Goal: Navigation & Orientation: Understand site structure

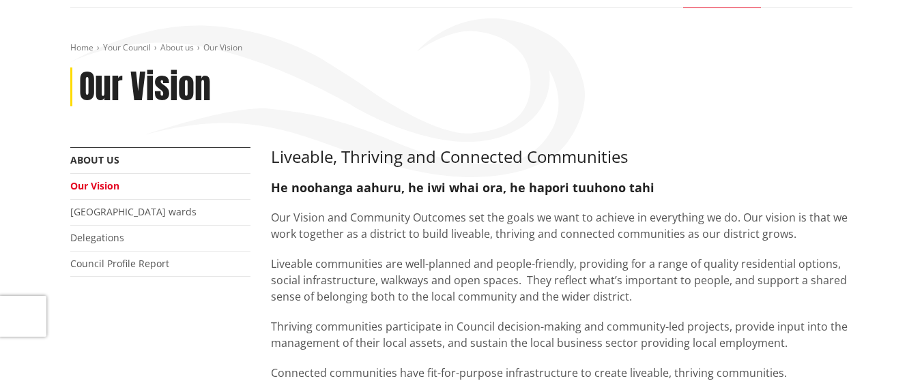
scroll to position [171, 0]
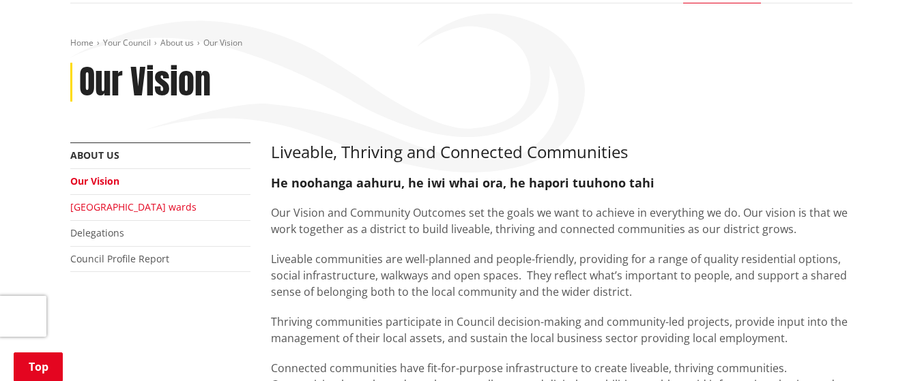
click at [123, 208] on link "[GEOGRAPHIC_DATA] wards" at bounding box center [133, 207] width 126 height 13
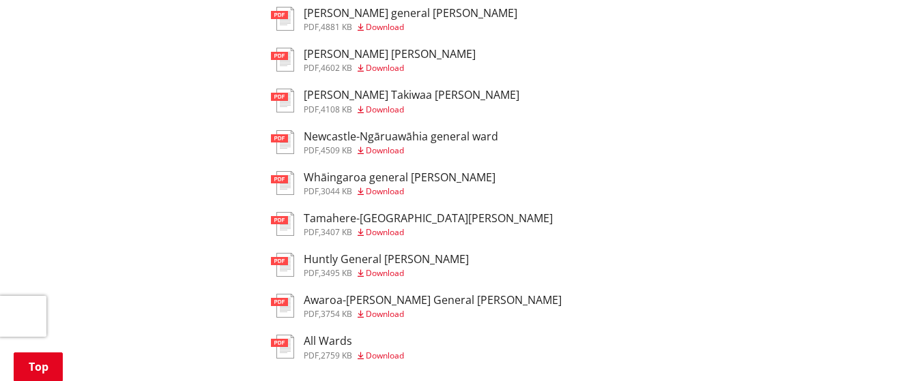
scroll to position [735, 0]
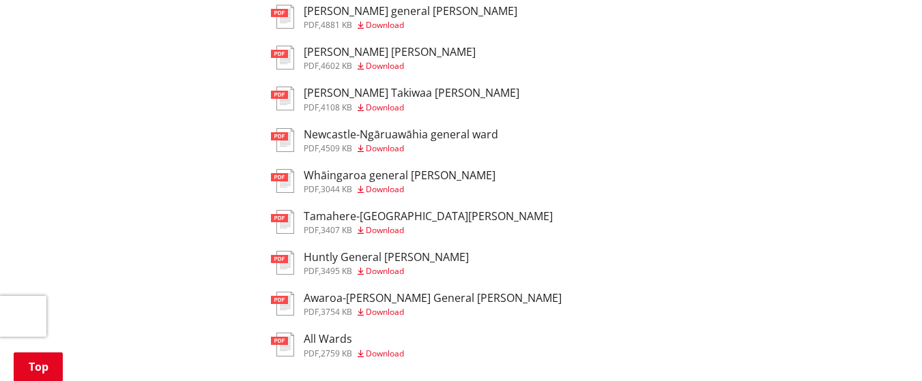
click at [330, 333] on h3 "All Wards" at bounding box center [354, 339] width 100 height 13
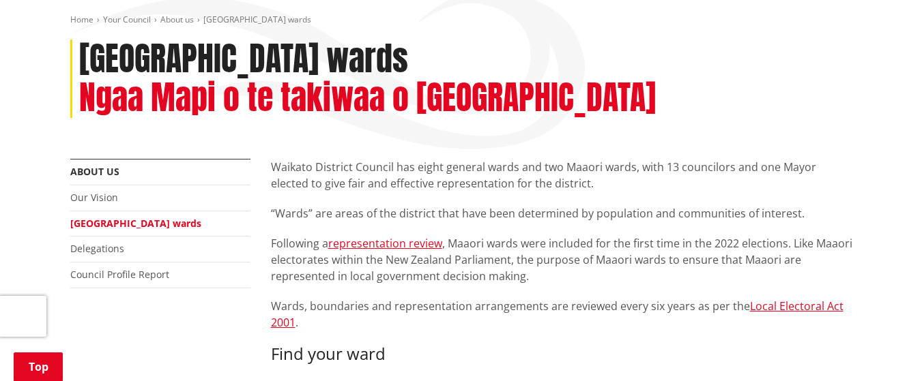
scroll to position [166, 0]
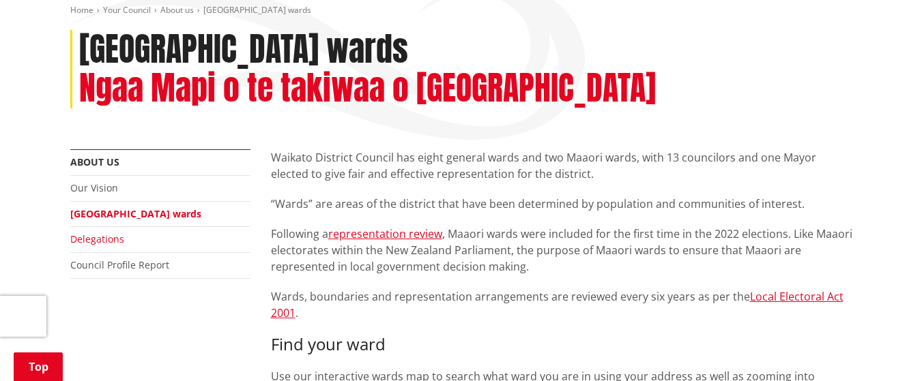
click at [87, 233] on link "Delegations" at bounding box center [97, 239] width 54 height 13
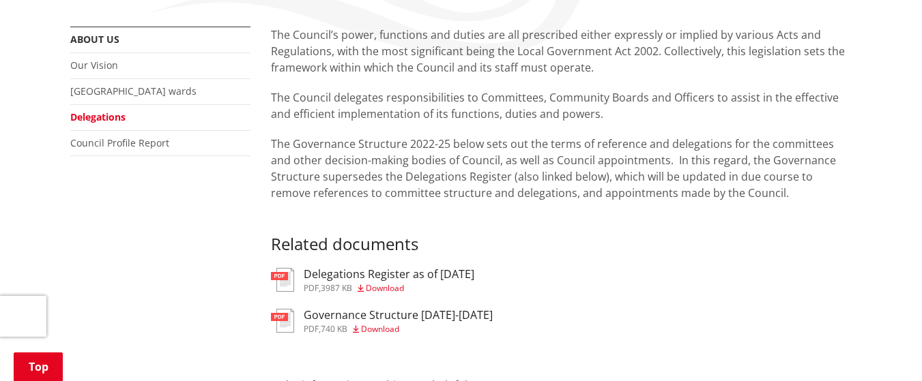
scroll to position [244, 0]
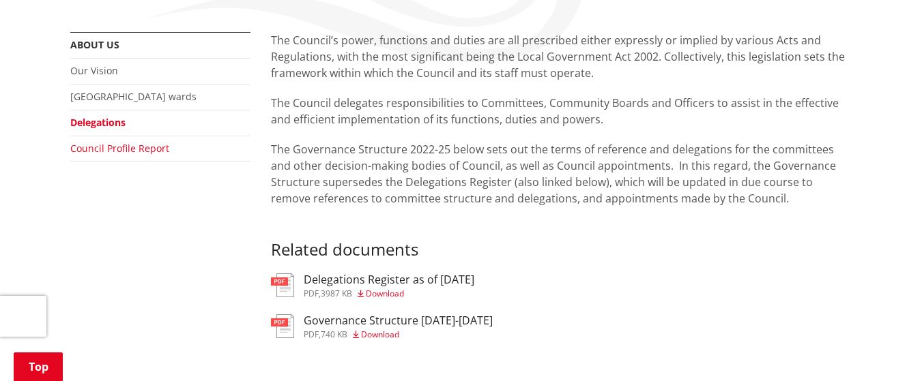
click at [92, 145] on link "Council Profile Report" at bounding box center [119, 148] width 99 height 13
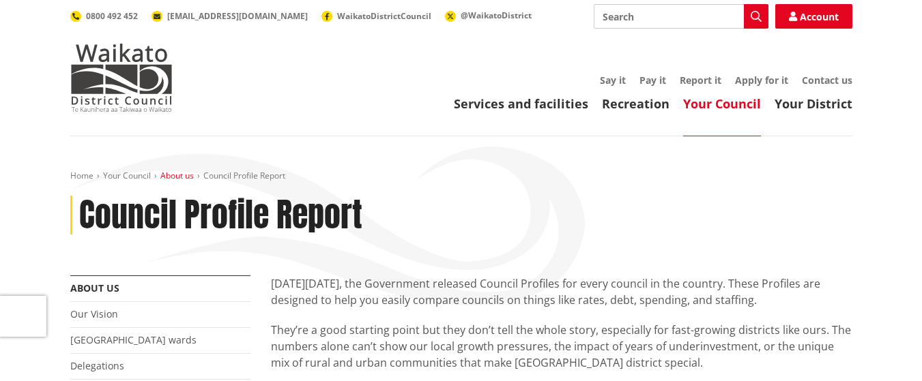
click at [171, 177] on link "About us" at bounding box center [176, 176] width 33 height 12
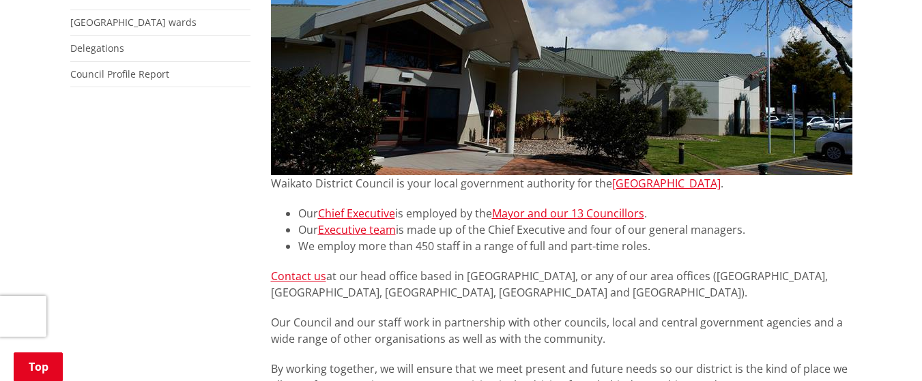
scroll to position [330, 0]
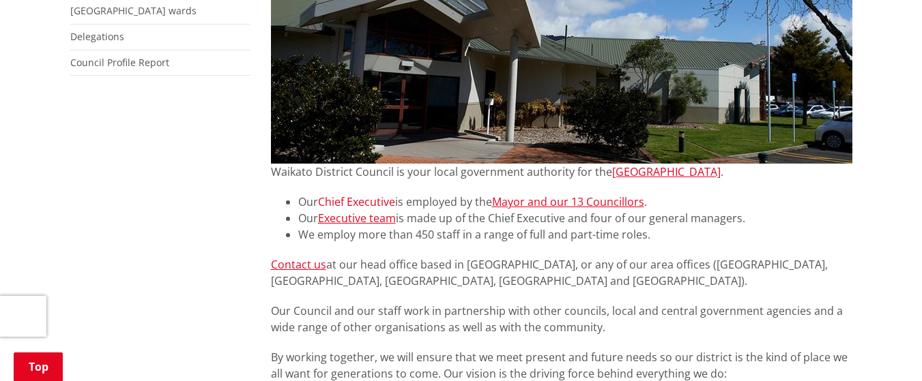
click at [336, 196] on link "Chief Executive" at bounding box center [356, 201] width 77 height 15
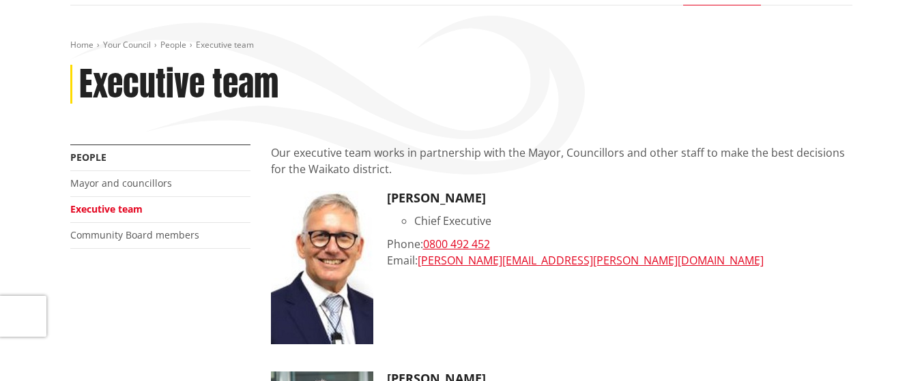
scroll to position [130, 0]
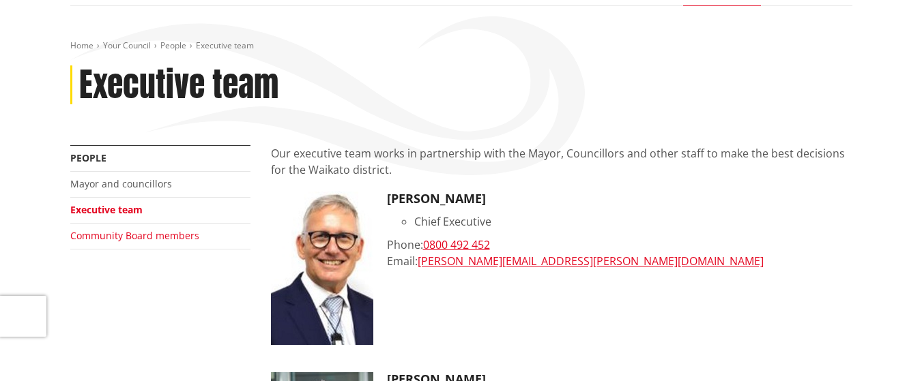
click at [145, 231] on link "Community Board members" at bounding box center [134, 235] width 129 height 13
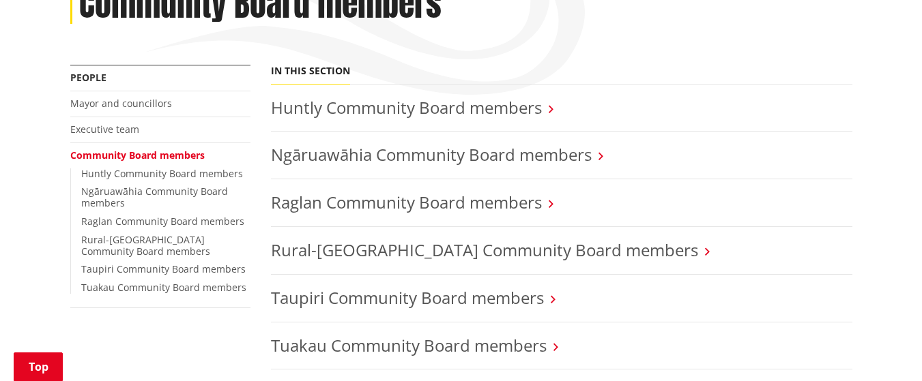
scroll to position [212, 0]
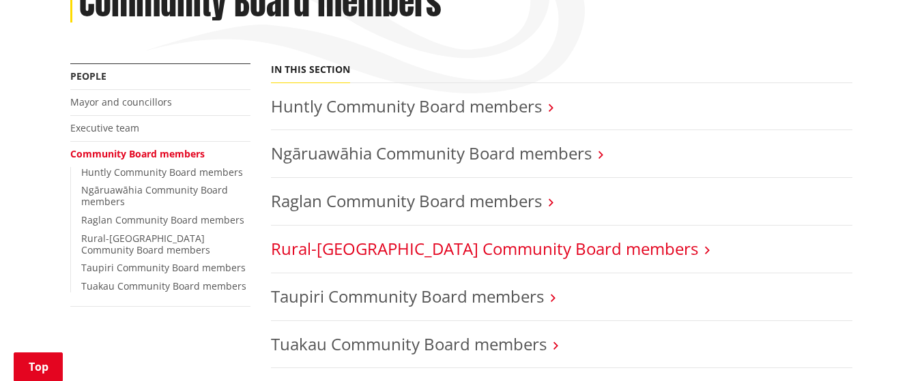
click at [445, 248] on link "Rural-[GEOGRAPHIC_DATA] Community Board members" at bounding box center [484, 248] width 427 height 23
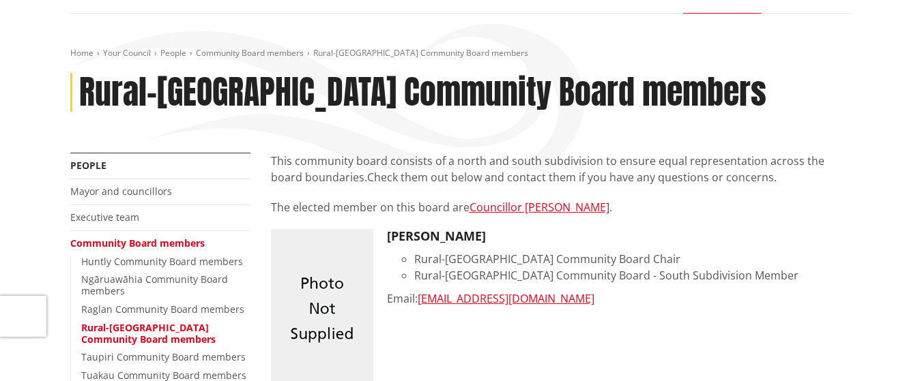
scroll to position [141, 0]
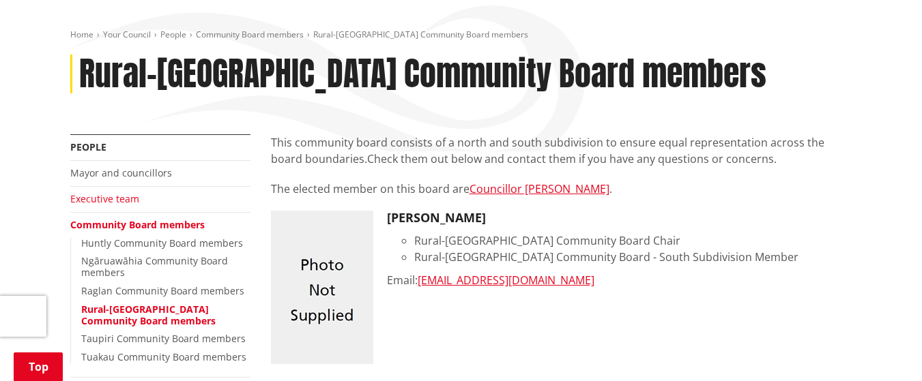
click at [111, 202] on link "Executive team" at bounding box center [104, 198] width 69 height 13
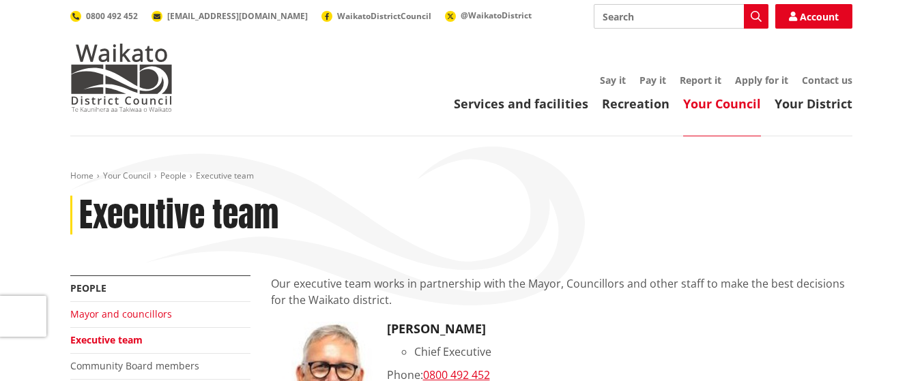
click at [123, 314] on link "Mayor and councillors" at bounding box center [121, 314] width 102 height 13
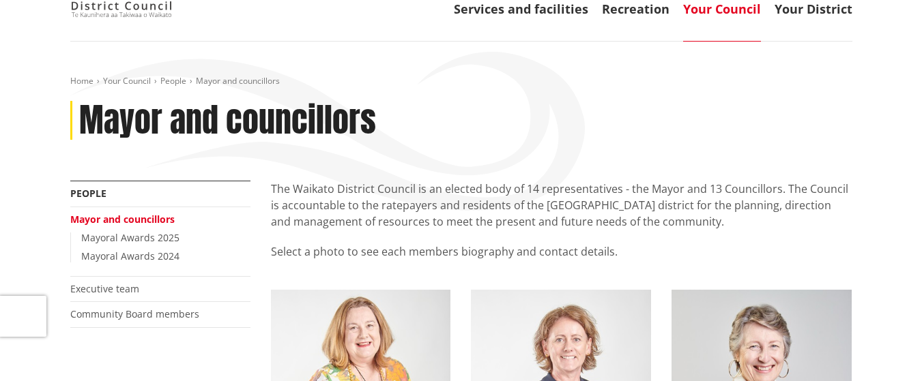
scroll to position [82, 0]
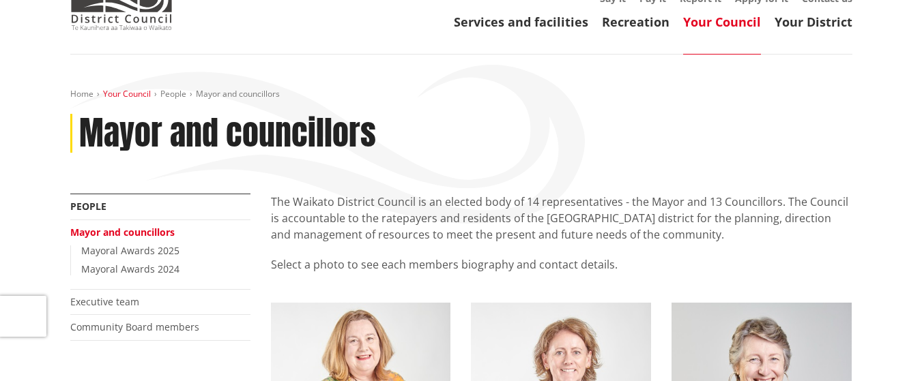
click at [142, 97] on link "Your Council" at bounding box center [127, 94] width 48 height 12
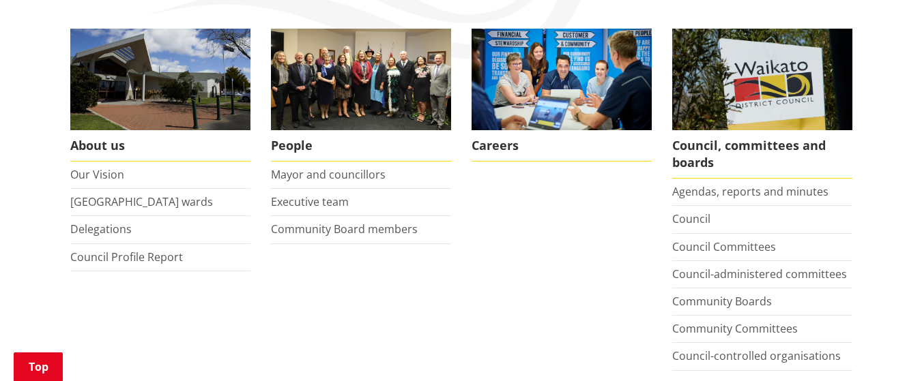
scroll to position [277, 0]
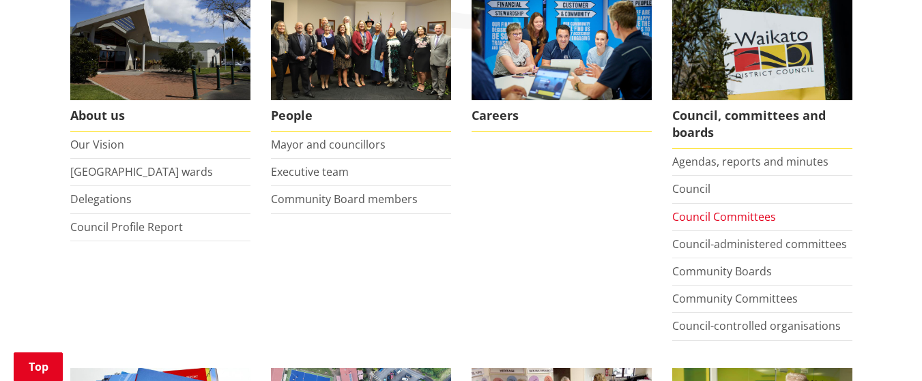
click at [696, 218] on link "Council Committees" at bounding box center [724, 216] width 104 height 15
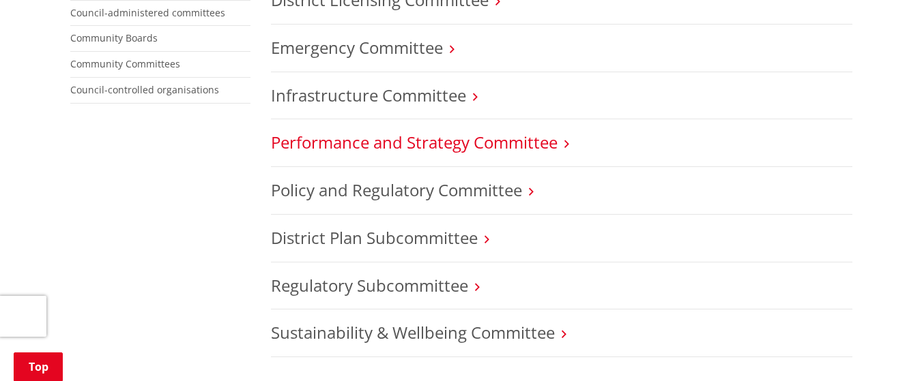
scroll to position [673, 0]
